Goal: Find contact information: Find contact information

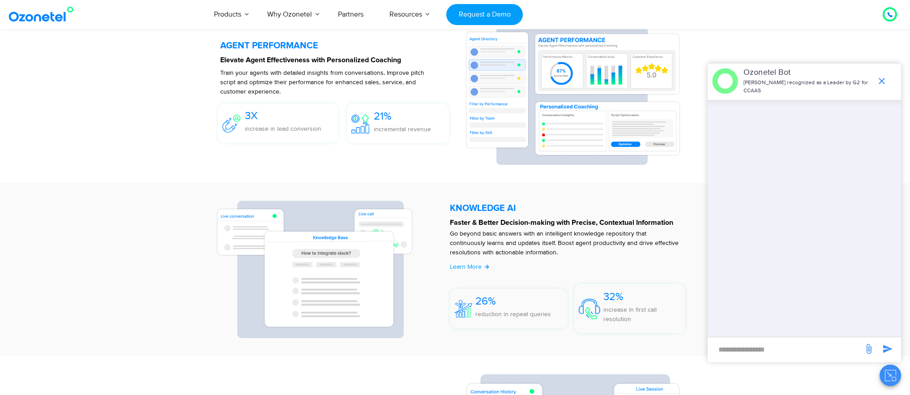
scroll to position [1742, 0]
click at [881, 77] on icon "end chat or minimize" at bounding box center [881, 81] width 11 height 11
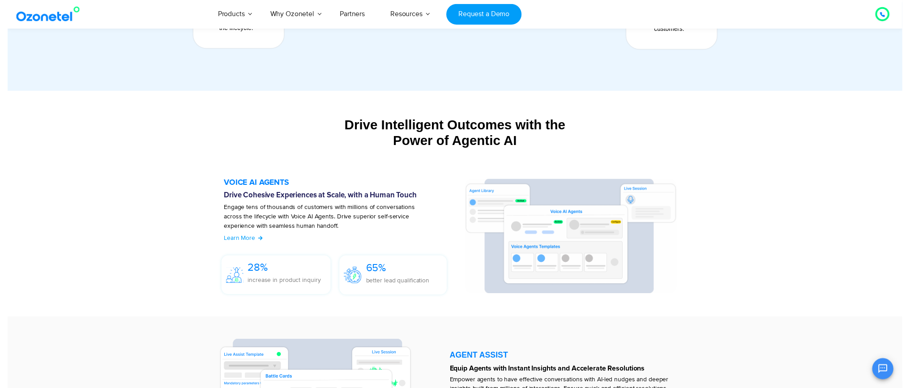
scroll to position [0, 0]
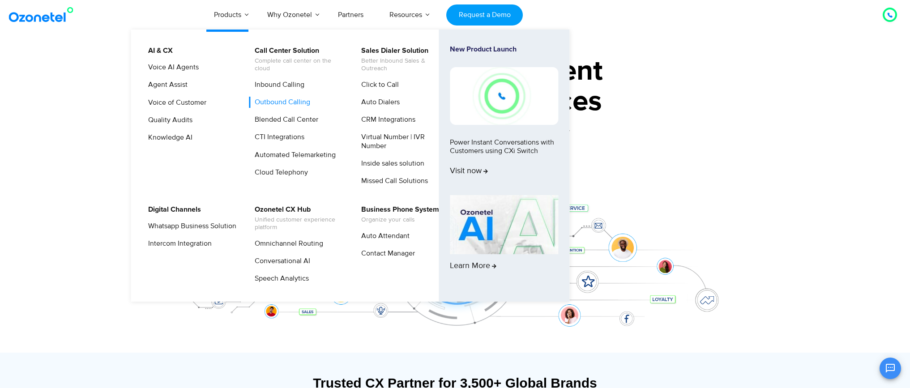
click at [282, 101] on link "Outbound Calling" at bounding box center [280, 102] width 63 height 11
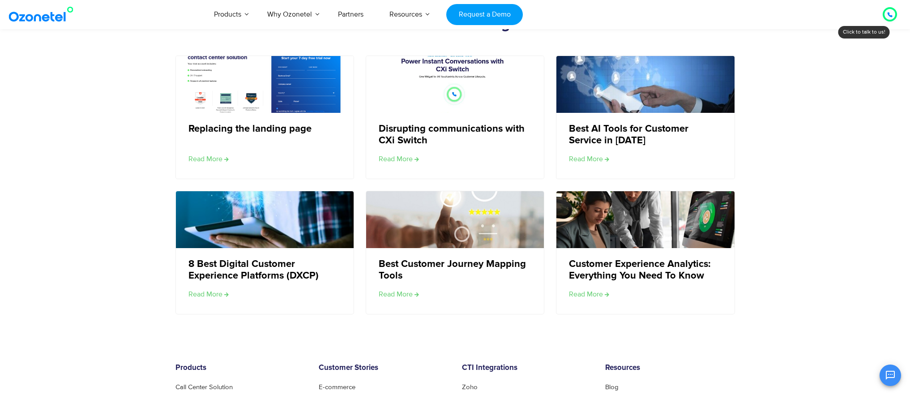
scroll to position [3182, 0]
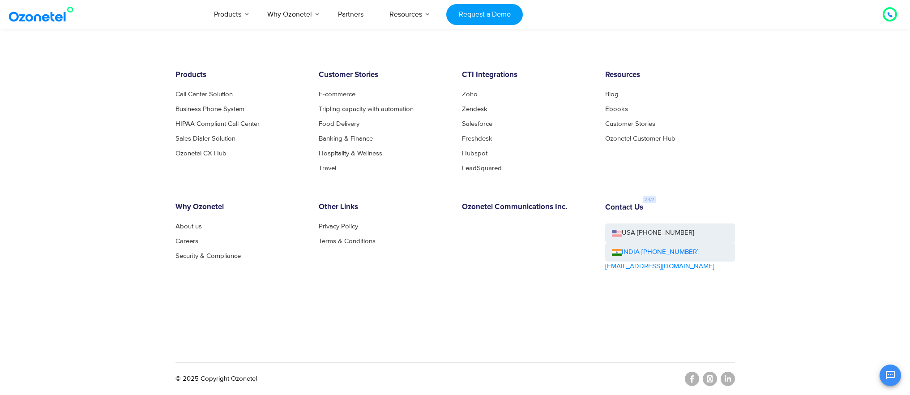
click at [688, 310] on div "Contact Us USA [PHONE_NUMBER] INDIA [PHONE_NUMBER] [EMAIL_ADDRESS][DOMAIN_NAME]" at bounding box center [669, 262] width 143 height 119
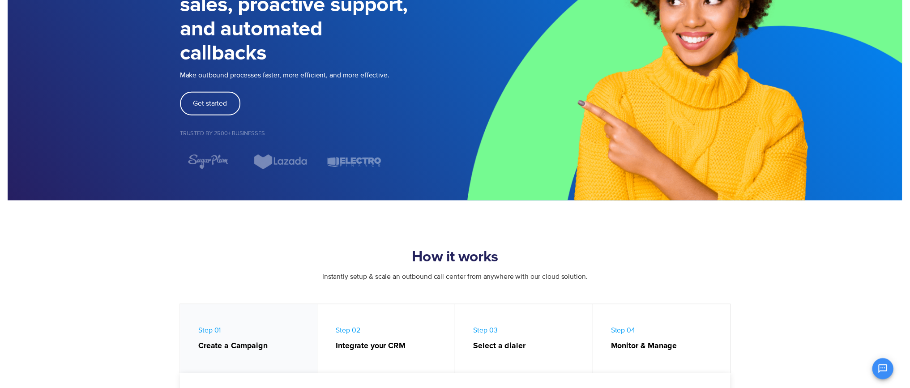
scroll to position [0, 0]
